Goal: Task Accomplishment & Management: Use online tool/utility

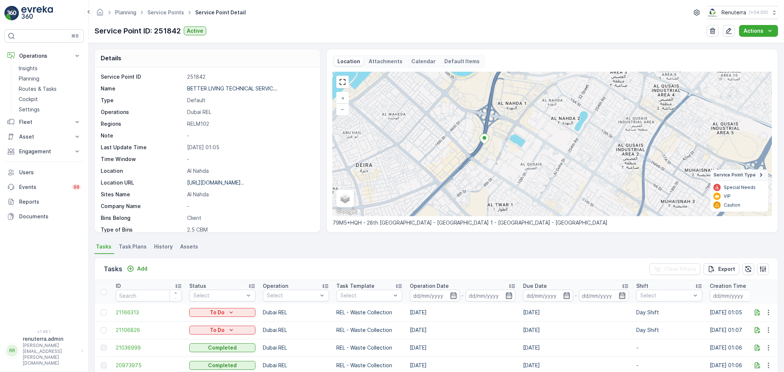
scroll to position [163, 0]
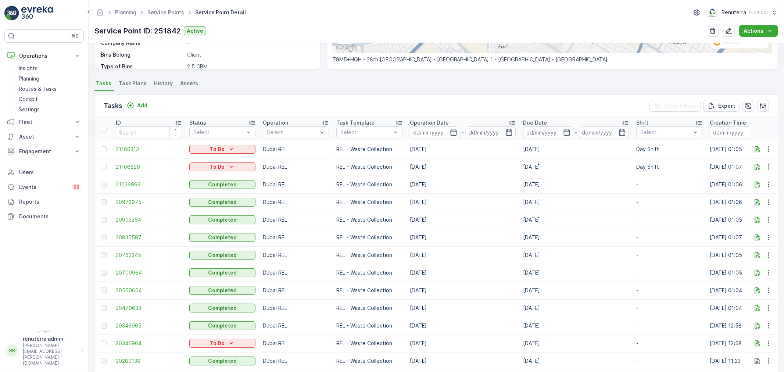
click at [137, 184] on span "21036999" at bounding box center [149, 184] width 66 height 7
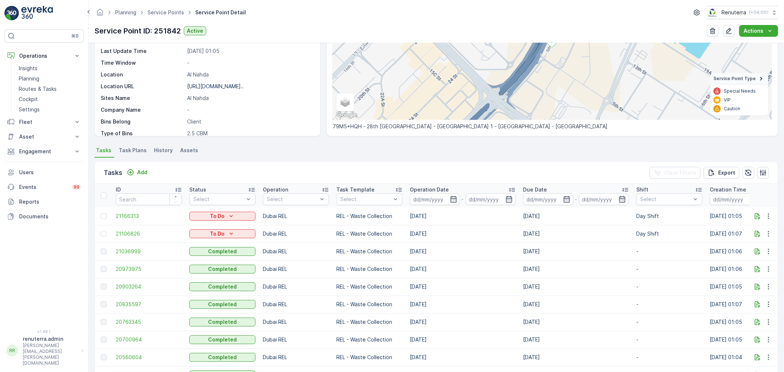
scroll to position [122, 0]
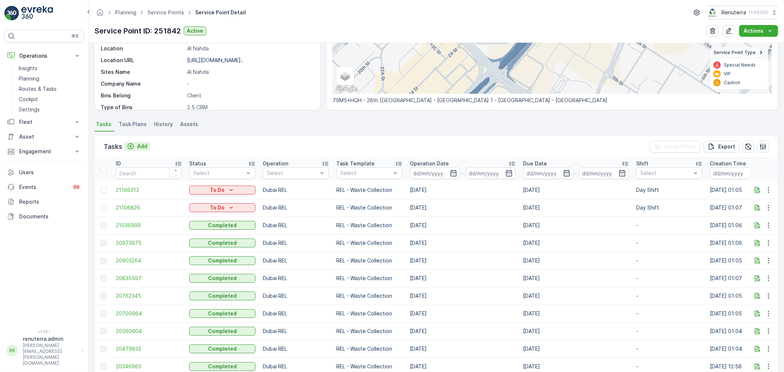
click at [140, 147] on p "Add" at bounding box center [142, 146] width 10 height 7
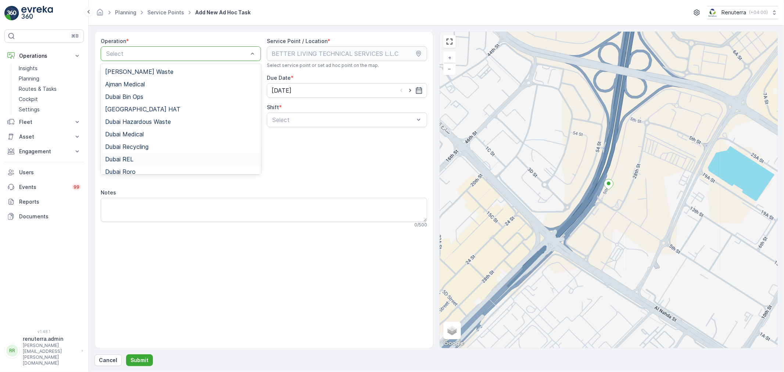
drag, startPoint x: 190, startPoint y: 159, endPoint x: 249, endPoint y: 163, distance: 59.3
click at [189, 159] on div "Dubai REL" at bounding box center [180, 159] width 151 height 7
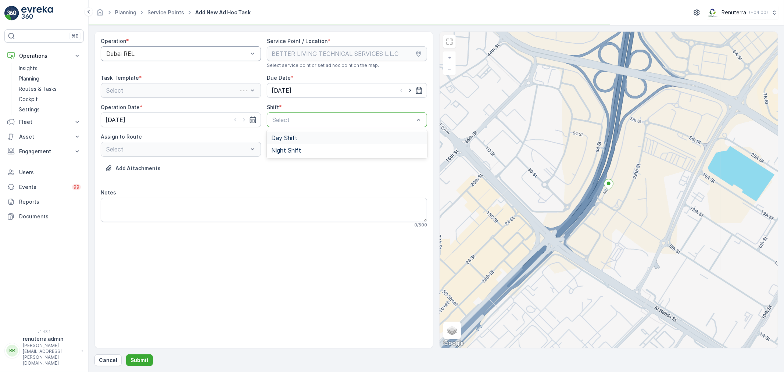
click at [306, 126] on div "Select" at bounding box center [347, 119] width 160 height 15
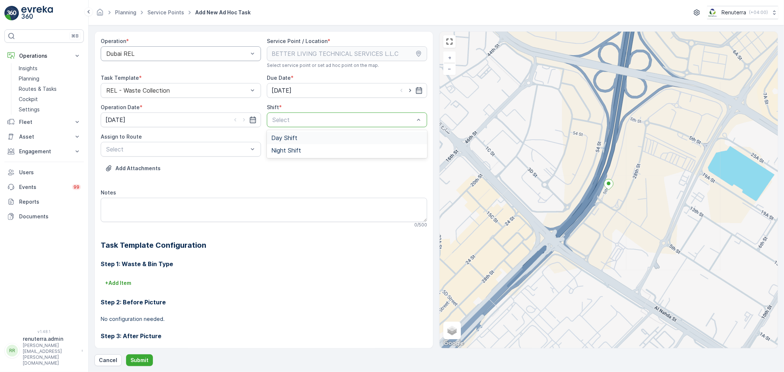
click at [300, 138] on div "Day Shift" at bounding box center [346, 137] width 151 height 7
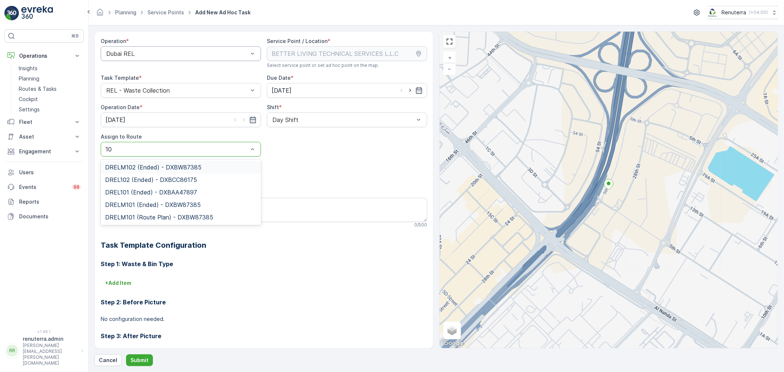
type input "102"
click at [175, 178] on span "DREL102 (Ended) - DXBCC86175" at bounding box center [151, 179] width 92 height 7
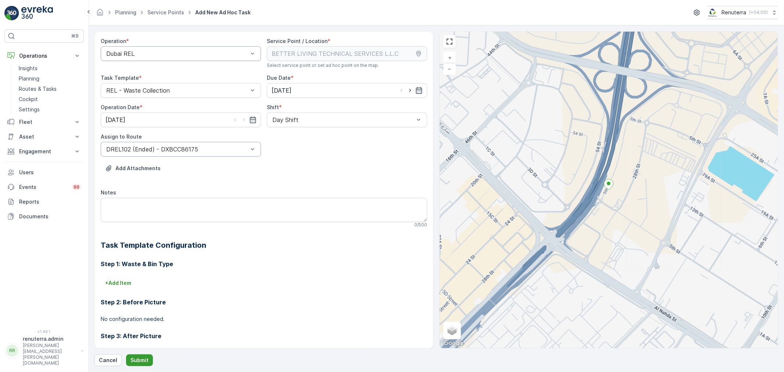
click at [133, 360] on p "Submit" at bounding box center [139, 359] width 18 height 7
